Goal: Information Seeking & Learning: Find specific fact

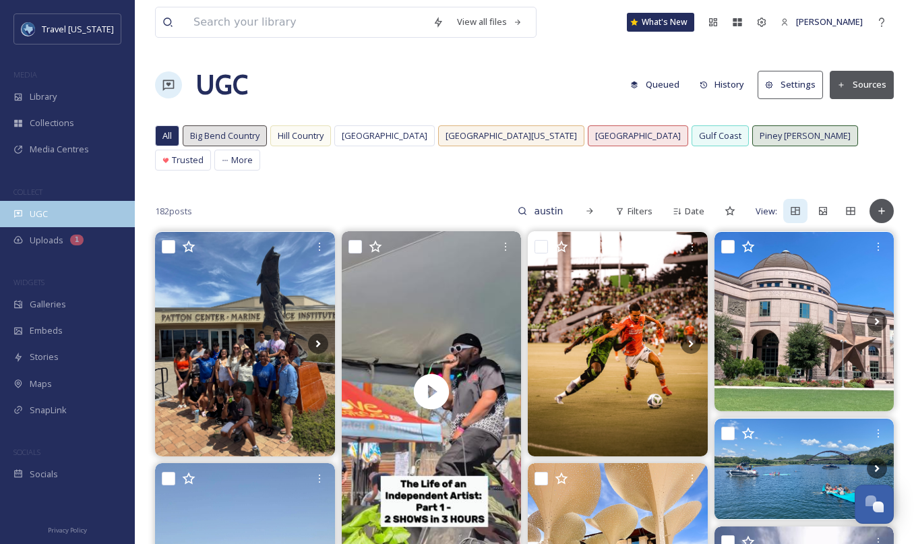
scroll to position [441, 0]
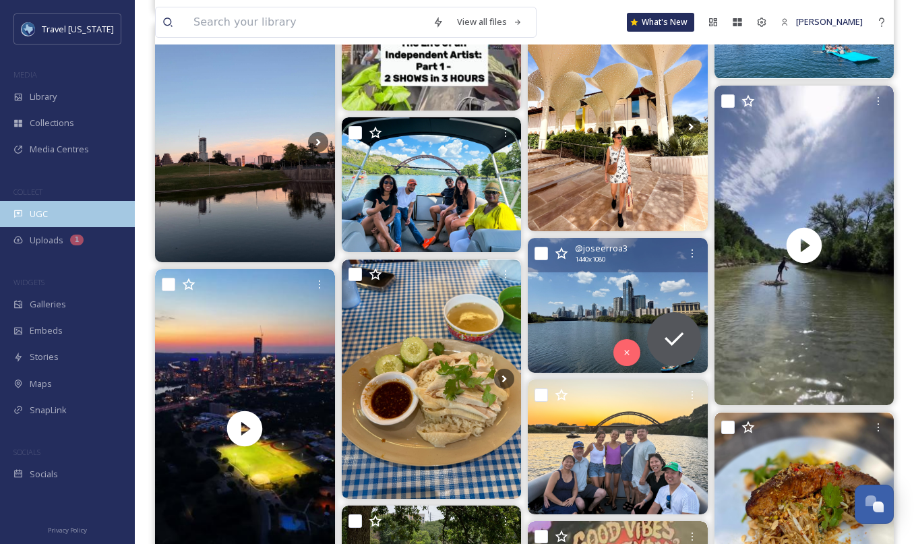
click at [46, 212] on span "UGC" at bounding box center [39, 214] width 18 height 13
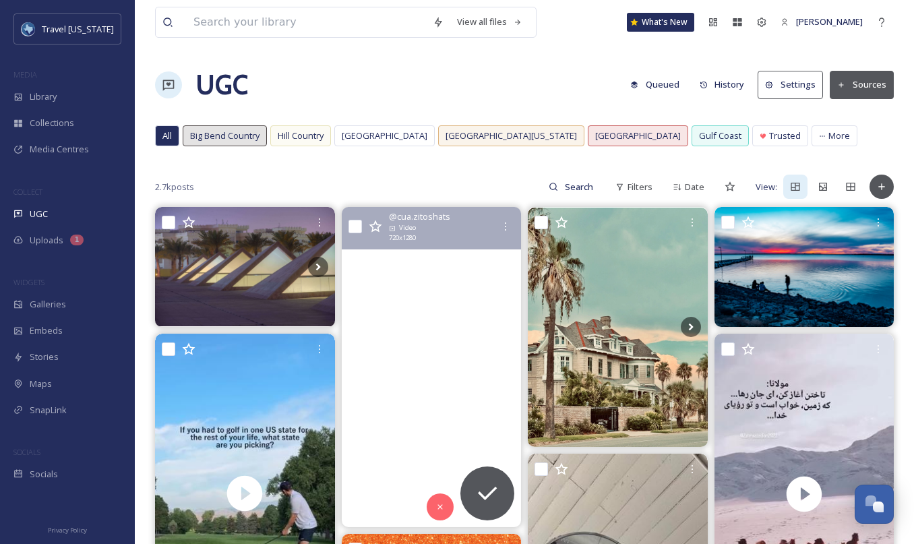
click at [403, 294] on video "#janglack #comandoexclusivo #makabelico #nuevolaredo #cuazitos #texas #usa #666…" at bounding box center [431, 367] width 180 height 320
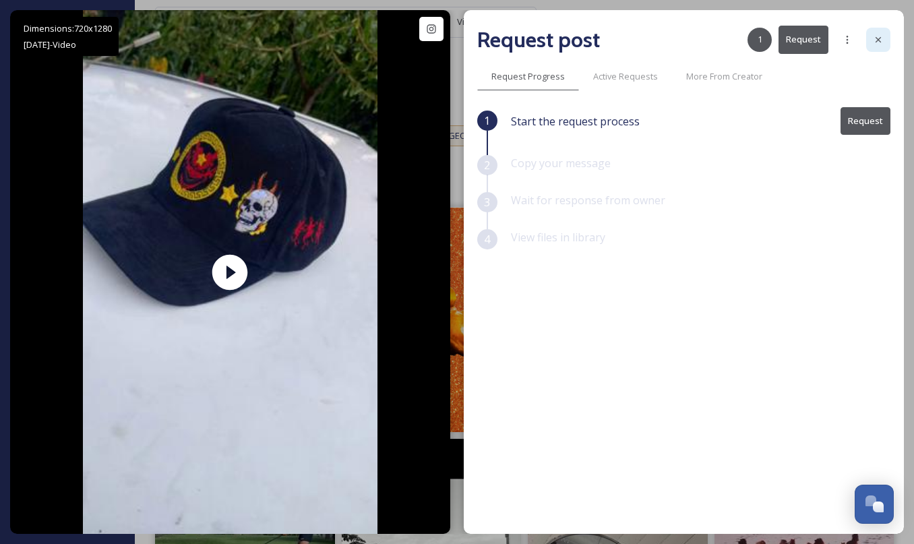
click at [880, 36] on icon at bounding box center [878, 39] width 11 height 11
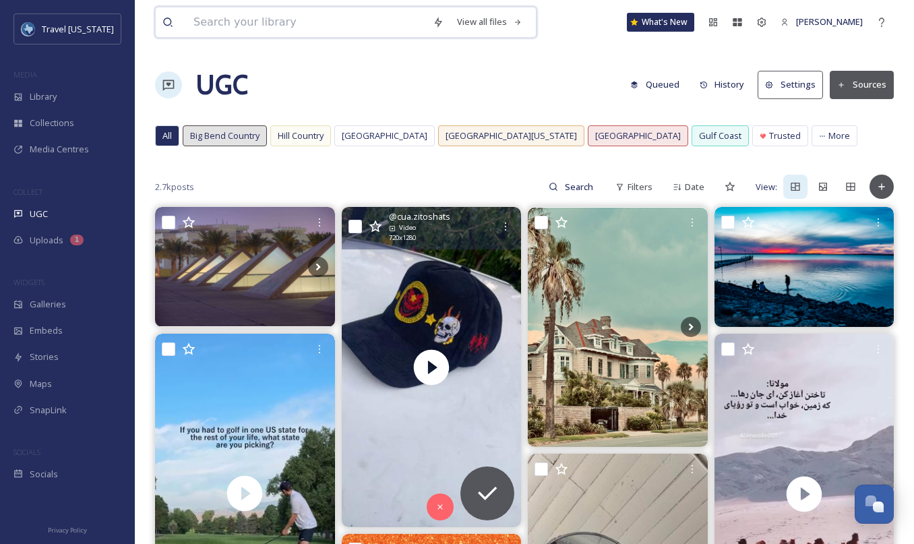
click at [266, 24] on input at bounding box center [306, 22] width 239 height 30
type input "austin"
click at [613, 102] on div "UGC Queued History Settings Sources" at bounding box center [524, 85] width 739 height 40
click at [587, 191] on input at bounding box center [580, 186] width 44 height 27
type input "austin"
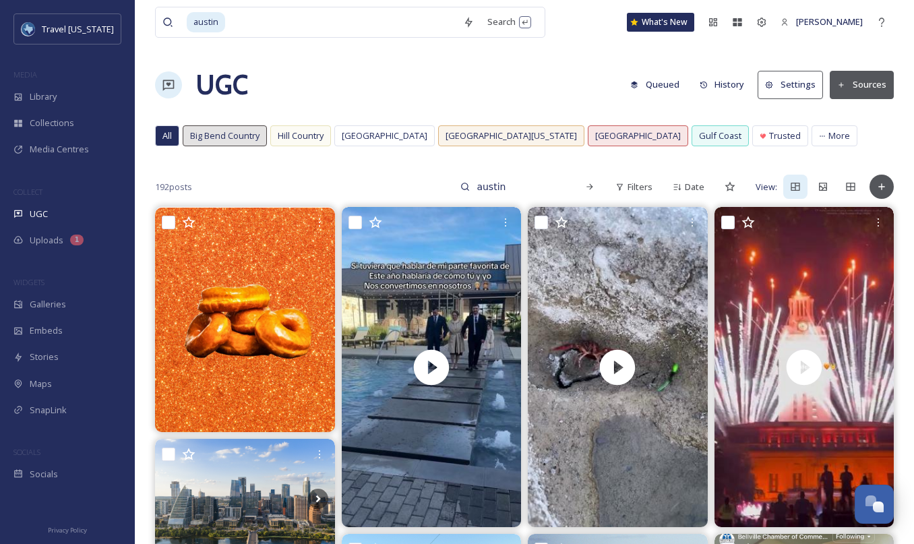
click at [159, 190] on span "192 posts" at bounding box center [173, 187] width 37 height 13
click at [158, 189] on span "192 posts" at bounding box center [173, 187] width 37 height 13
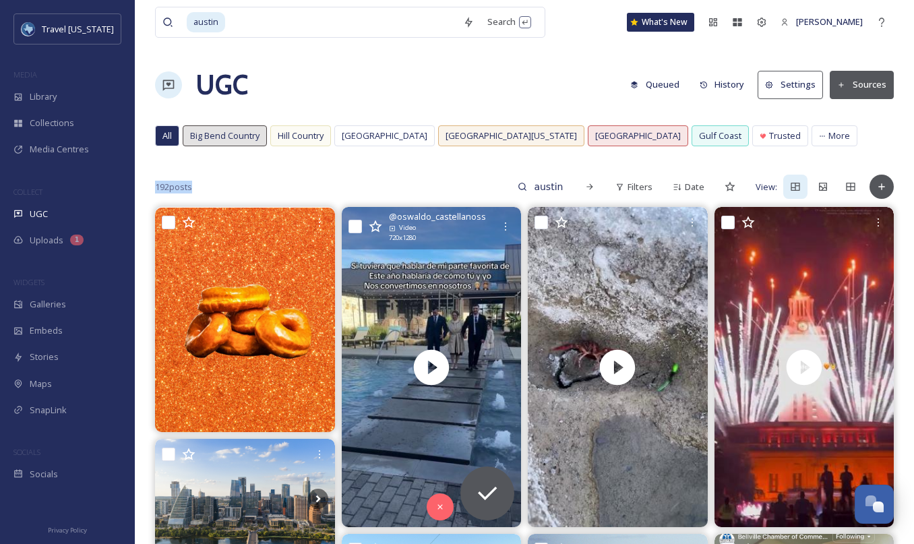
copy div "192 posts"
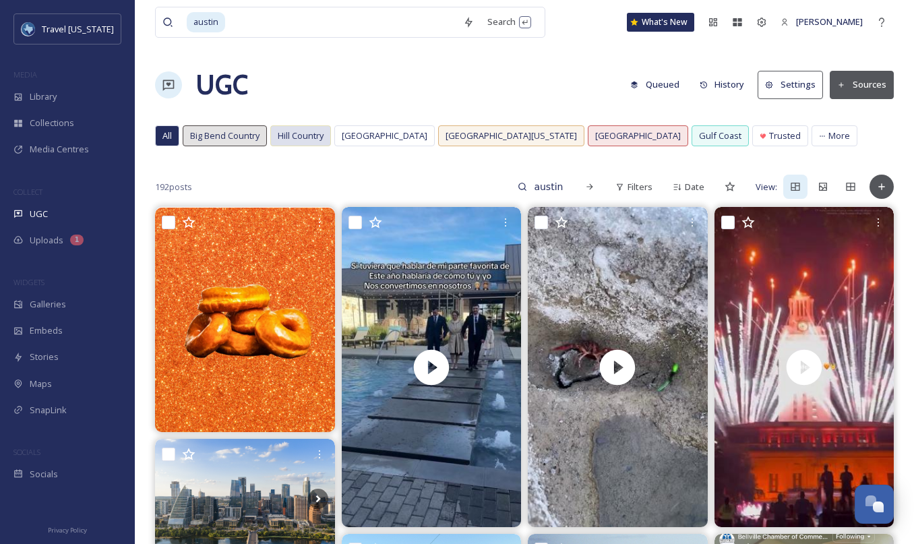
click at [316, 141] on span "Hill Country" at bounding box center [301, 135] width 46 height 13
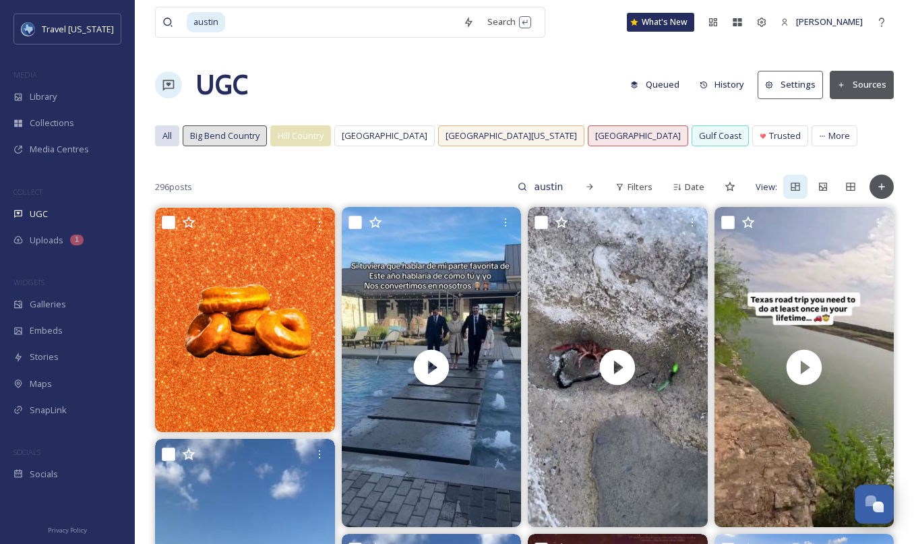
click at [165, 140] on span "All" at bounding box center [166, 135] width 9 height 13
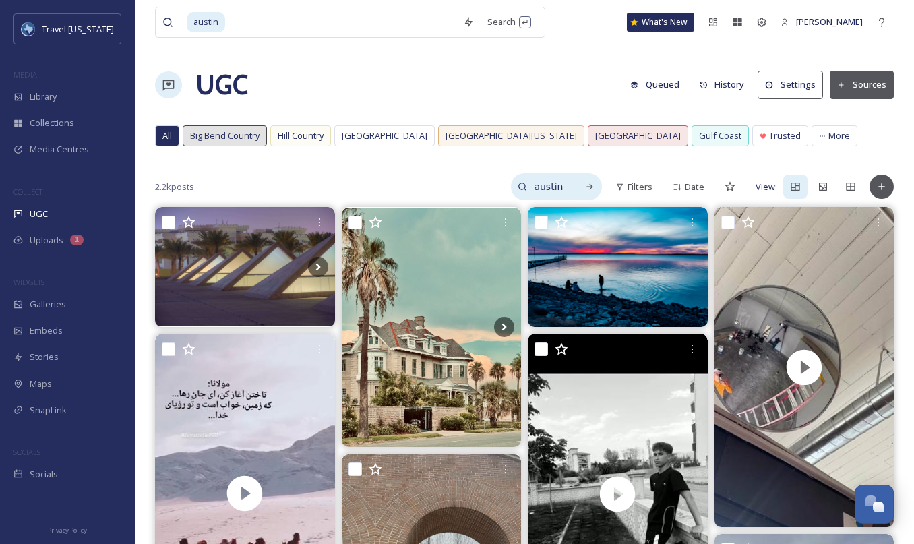
click at [550, 184] on input "austin" at bounding box center [549, 186] width 44 height 27
